Goal: Navigation & Orientation: Find specific page/section

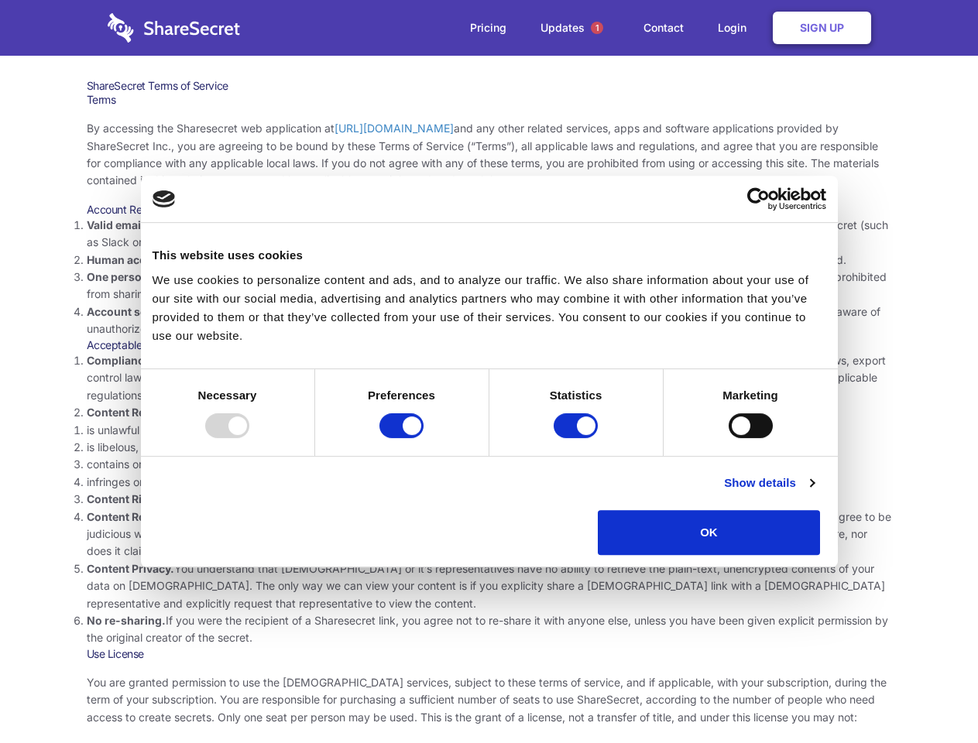
click at [488, 372] on li "Compliance with local laws and regulations. Your use of the Sharesecret must no…" at bounding box center [489, 378] width 805 height 52
click at [249, 438] on div at bounding box center [227, 425] width 44 height 25
click at [423, 438] on input "Preferences" at bounding box center [401, 425] width 44 height 25
checkbox input "false"
click at [577, 438] on input "Statistics" at bounding box center [575, 425] width 44 height 25
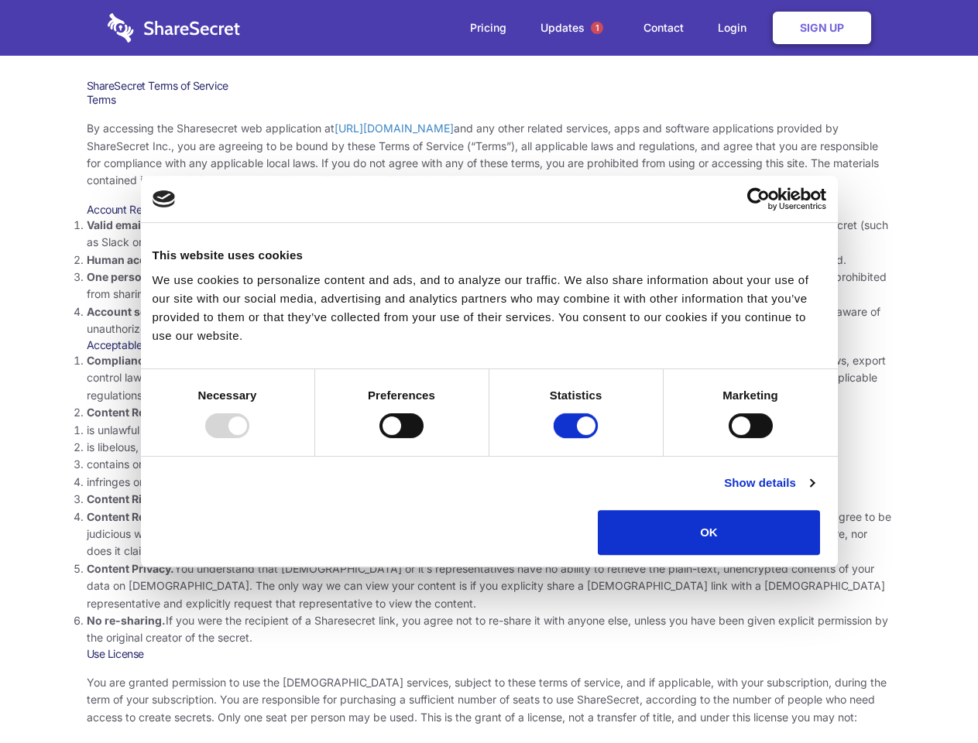
checkbox input "false"
click at [728, 438] on input "Marketing" at bounding box center [750, 425] width 44 height 25
checkbox input "true"
click at [814, 492] on link "Show details" at bounding box center [769, 483] width 90 height 19
click at [0, 0] on li "Necessary 7 Necessary cookies help make a website usable by enabling basic func…" at bounding box center [0, 0] width 0 height 0
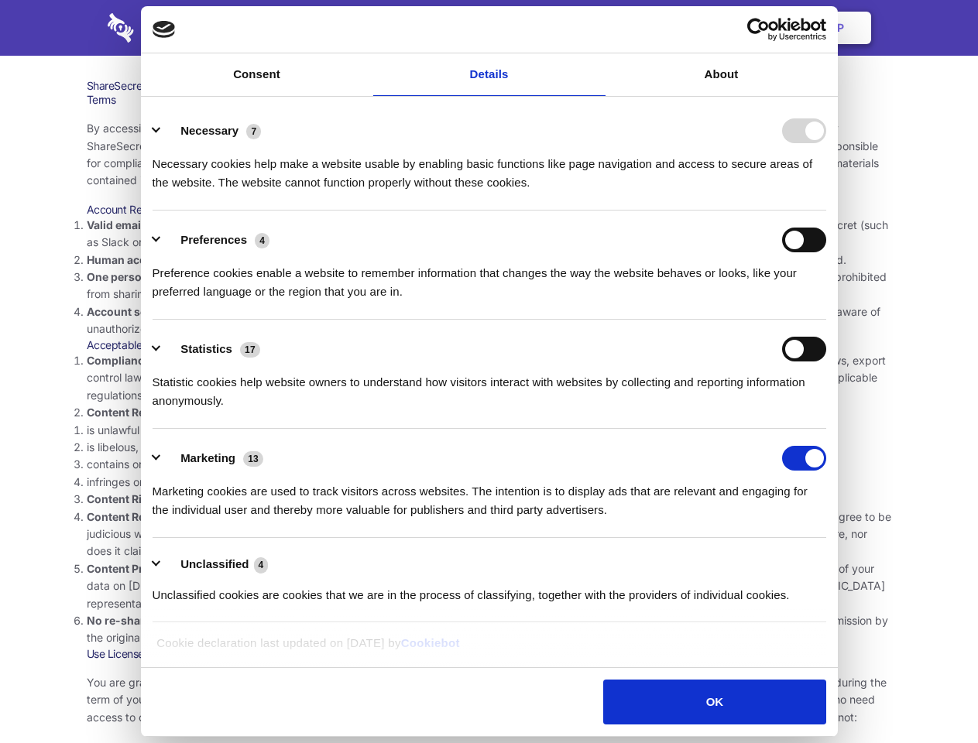
click at [596, 28] on span "1" at bounding box center [597, 28] width 12 height 12
